Goal: Check status: Check status

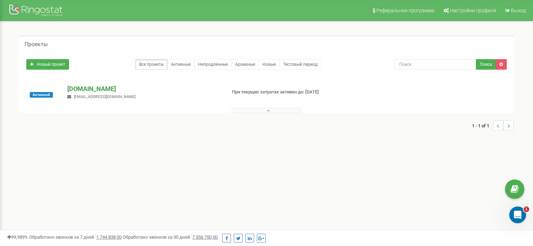
click at [88, 87] on p "[DOMAIN_NAME]" at bounding box center [143, 88] width 153 height 9
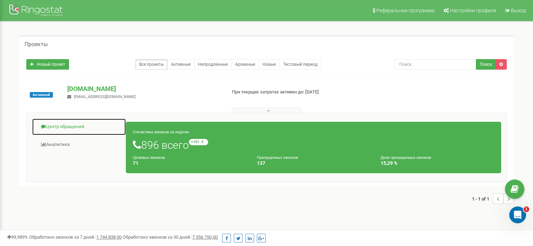
click at [72, 125] on link "Центр обращений" at bounding box center [79, 126] width 94 height 17
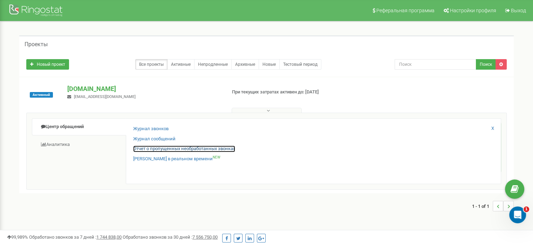
click at [152, 147] on link "Отчет о пропущенных необработанных звонках" at bounding box center [184, 149] width 102 height 7
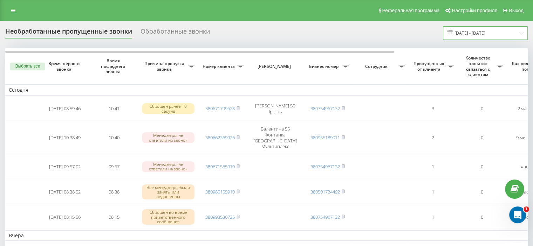
click at [521, 32] on input "[DATE] - [DATE]" at bounding box center [485, 33] width 85 height 14
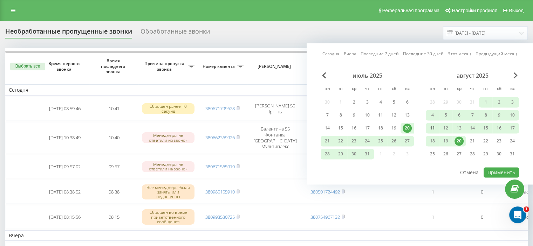
click at [434, 124] on div "11" at bounding box center [432, 128] width 9 height 9
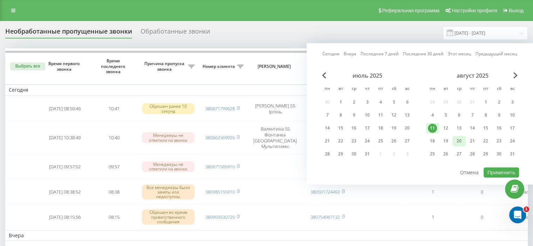
click at [459, 138] on div "20" at bounding box center [458, 141] width 9 height 9
click at [498, 168] on button "Применить" at bounding box center [500, 172] width 35 height 10
type input "[DATE] - [DATE]"
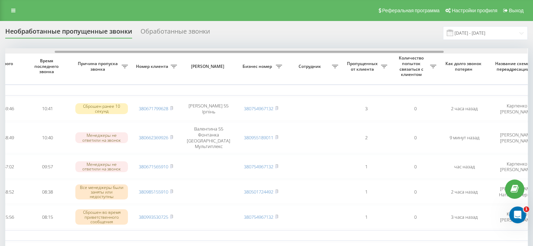
scroll to position [0, 70]
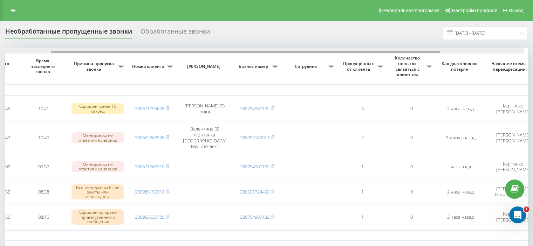
drag, startPoint x: 226, startPoint y: 51, endPoint x: 278, endPoint y: 52, distance: 52.5
click at [278, 52] on div at bounding box center [245, 52] width 389 height 2
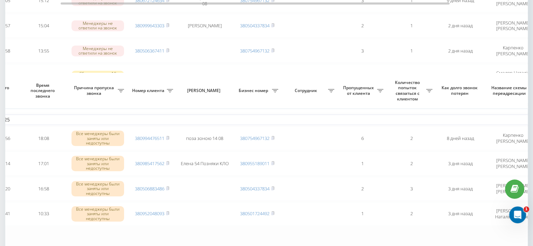
scroll to position [623, 0]
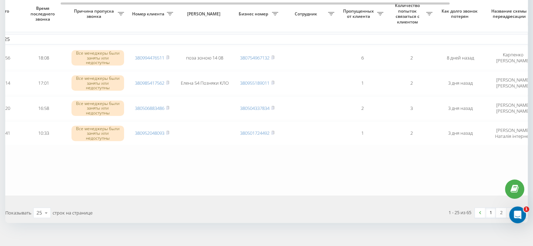
click at [512, 208] on link "3" at bounding box center [511, 213] width 11 height 10
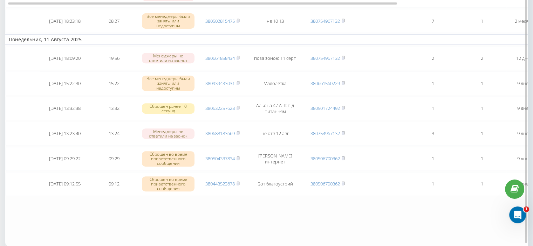
scroll to position [359, 0]
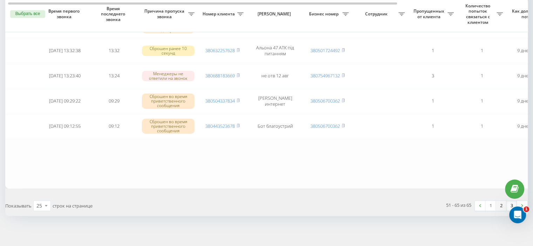
click at [501, 201] on link "2" at bounding box center [501, 206] width 11 height 10
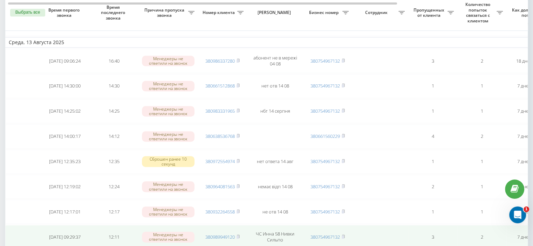
scroll to position [625, 0]
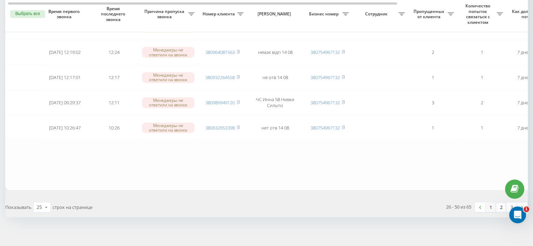
click at [490, 202] on link "1" at bounding box center [490, 207] width 11 height 10
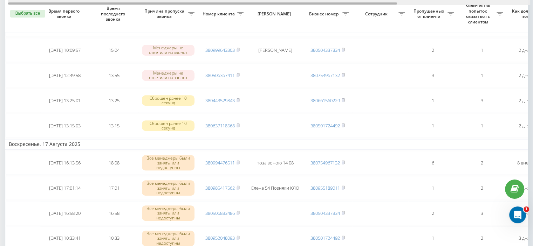
scroll to position [0, 178]
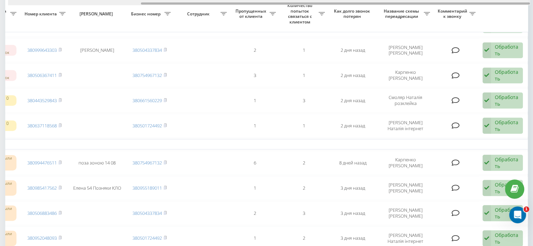
drag, startPoint x: 269, startPoint y: 2, endPoint x: 294, endPoint y: 2, distance: 25.2
click at [294, 2] on div at bounding box center [269, 2] width 522 height 5
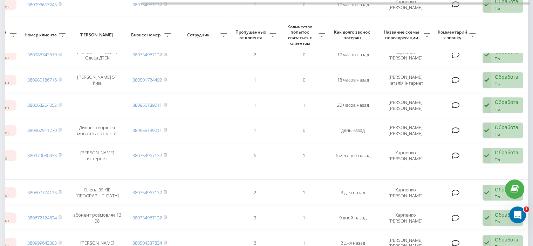
scroll to position [308, 0]
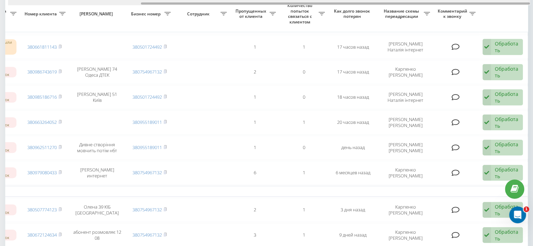
drag, startPoint x: 236, startPoint y: 4, endPoint x: 351, endPoint y: 5, distance: 114.9
click at [351, 5] on div at bounding box center [269, 2] width 522 height 5
drag, startPoint x: 349, startPoint y: 4, endPoint x: 395, endPoint y: 4, distance: 46.2
click at [395, 4] on div at bounding box center [335, 3] width 389 height 2
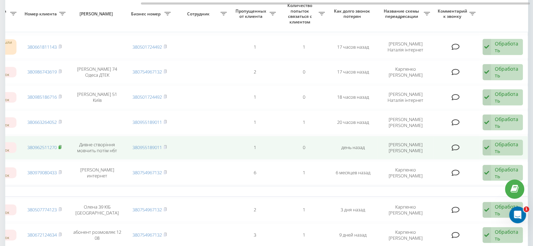
click at [59, 145] on icon at bounding box center [59, 147] width 3 height 4
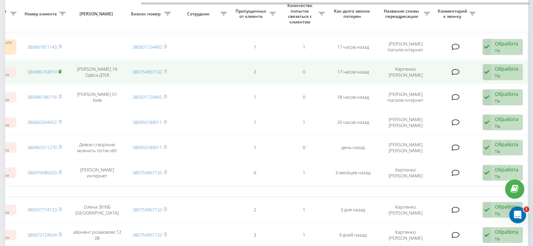
click at [61, 69] on icon at bounding box center [59, 71] width 3 height 4
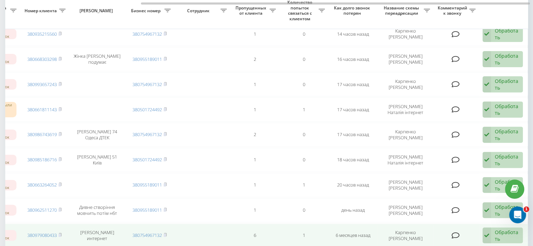
scroll to position [238, 0]
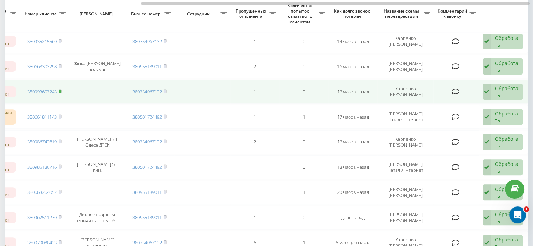
click at [60, 89] on icon at bounding box center [60, 90] width 2 height 3
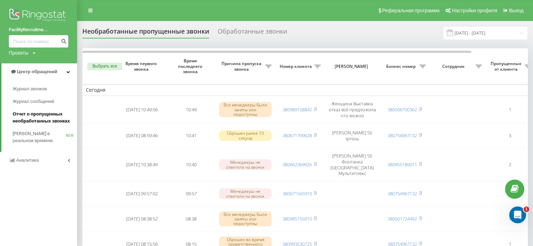
click at [41, 116] on span "Отчет о пропущенных необработанных звонках" at bounding box center [43, 118] width 61 height 14
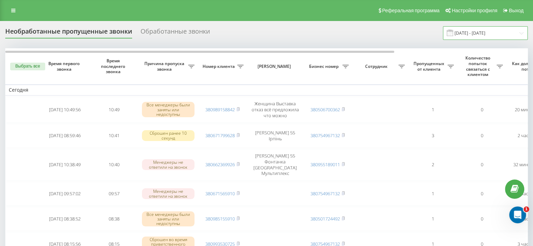
click at [496, 33] on input "20.07.2025 - 20.08.2025" at bounding box center [485, 33] width 85 height 14
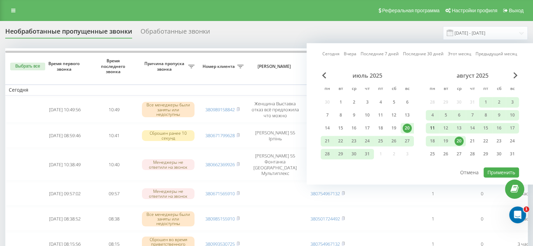
click at [431, 126] on div "11" at bounding box center [432, 128] width 9 height 9
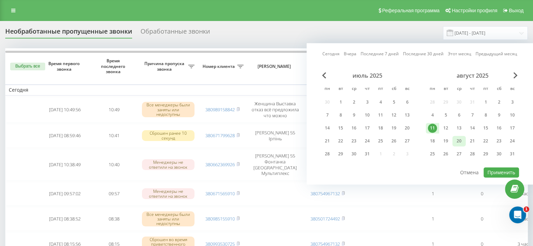
click at [459, 139] on div "20" at bounding box center [458, 141] width 9 height 9
click at [500, 169] on button "Применить" at bounding box center [500, 172] width 35 height 10
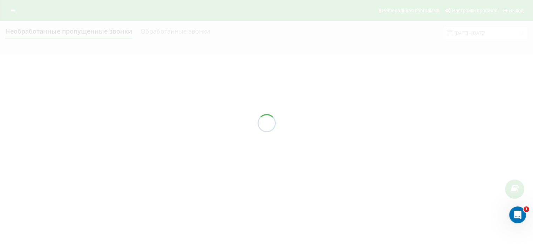
type input "[DATE] - [DATE]"
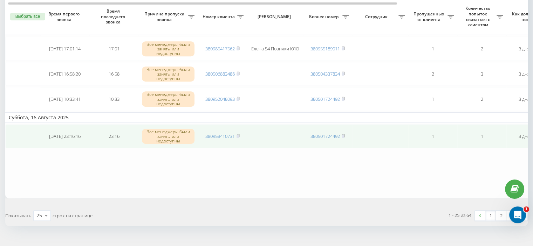
scroll to position [637, 0]
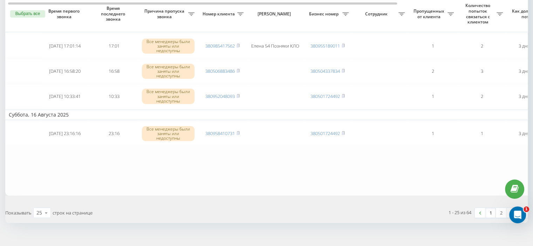
click at [512, 208] on link "3" at bounding box center [511, 213] width 11 height 10
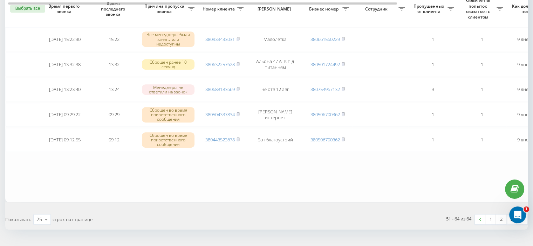
scroll to position [334, 0]
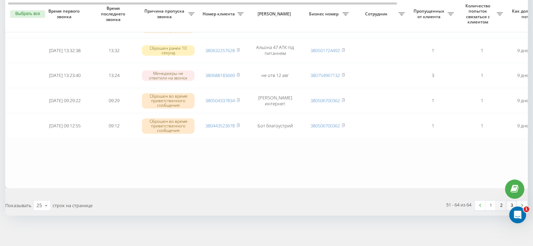
click at [503, 201] on link "2" at bounding box center [501, 206] width 11 height 10
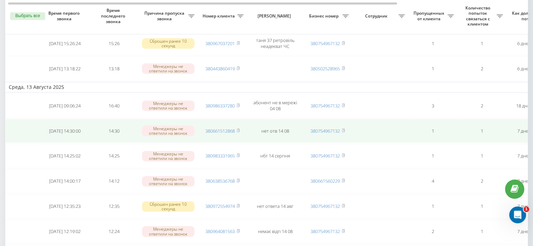
scroll to position [625, 0]
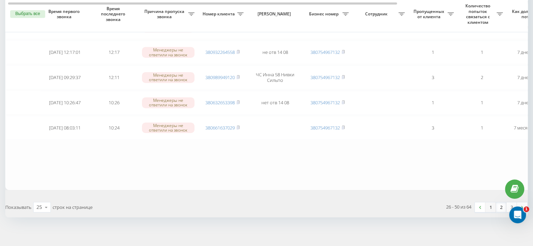
click at [489, 202] on link "1" at bounding box center [490, 207] width 11 height 10
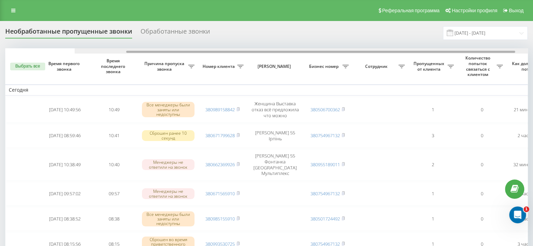
scroll to position [0, 69]
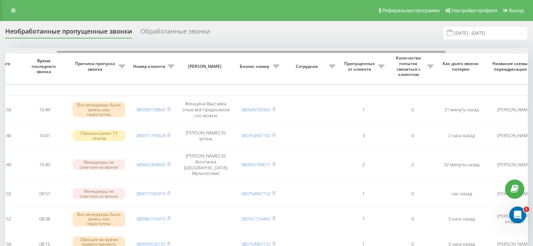
drag, startPoint x: 319, startPoint y: 51, endPoint x: 371, endPoint y: 50, distance: 51.8
click at [371, 50] on div at bounding box center [266, 50] width 522 height 5
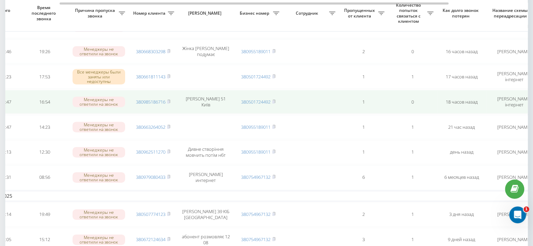
scroll to position [245, 0]
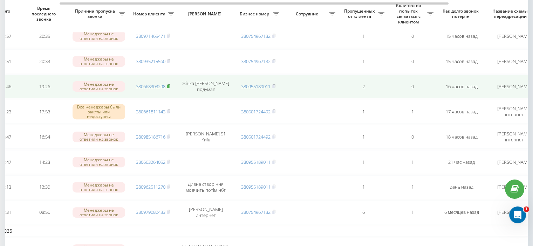
click at [169, 84] on icon at bounding box center [168, 85] width 2 height 3
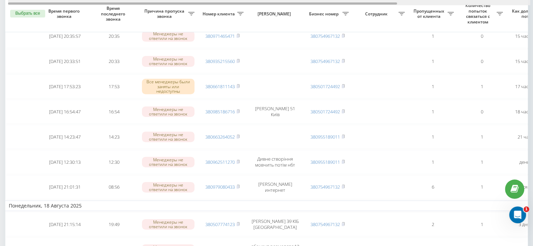
scroll to position [0, 178]
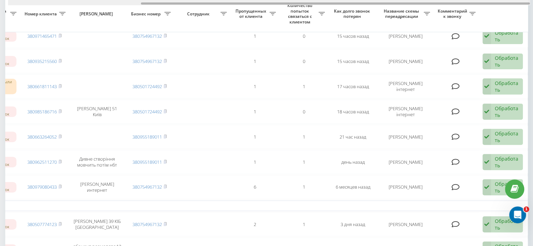
click at [215, 2] on div at bounding box center [269, 2] width 522 height 5
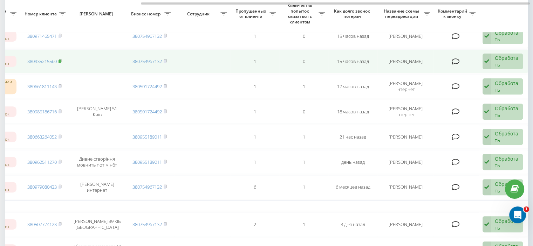
click at [60, 59] on icon at bounding box center [59, 61] width 3 height 4
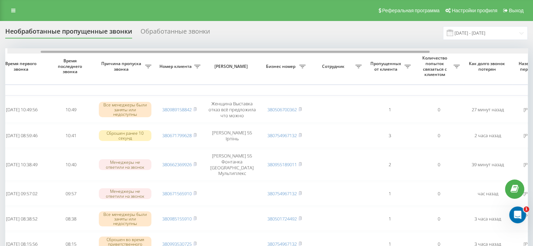
scroll to position [0, 47]
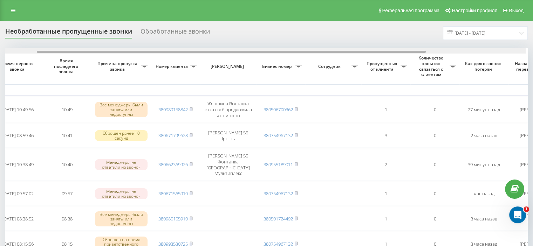
drag, startPoint x: 262, startPoint y: 51, endPoint x: 297, endPoint y: 55, distance: 35.5
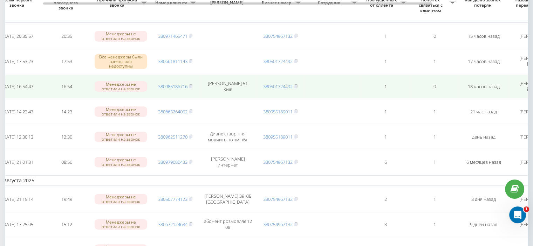
scroll to position [210, 0]
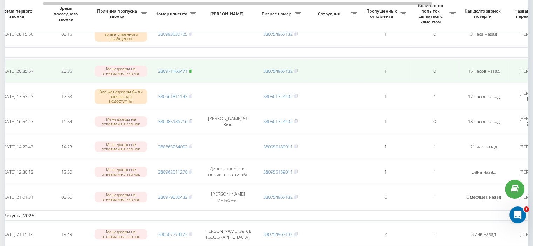
click at [192, 69] on icon at bounding box center [190, 70] width 2 height 3
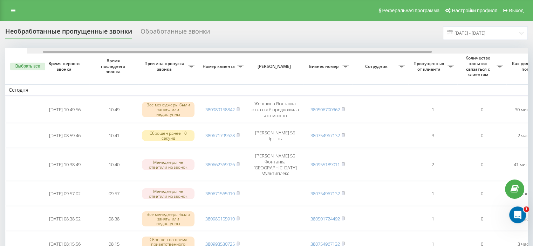
scroll to position [0, 37]
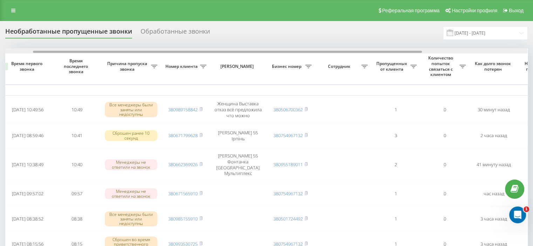
drag, startPoint x: 248, startPoint y: 52, endPoint x: 276, endPoint y: 52, distance: 27.7
click at [276, 52] on div at bounding box center [227, 52] width 389 height 2
